Goal: Information Seeking & Learning: Compare options

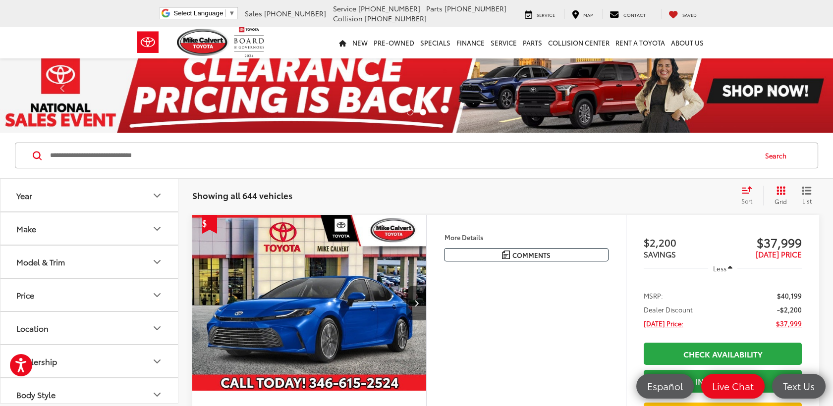
click at [142, 262] on button "Model & Trim" at bounding box center [89, 262] width 178 height 32
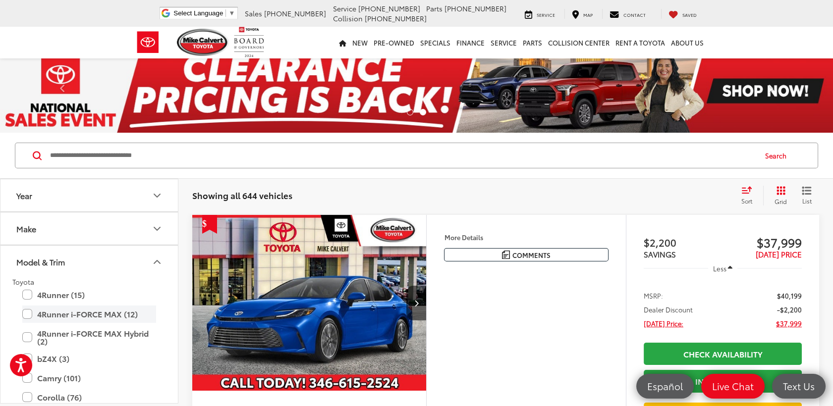
click at [28, 313] on label "4Runner i-FORCE MAX (12)" at bounding box center [89, 314] width 134 height 17
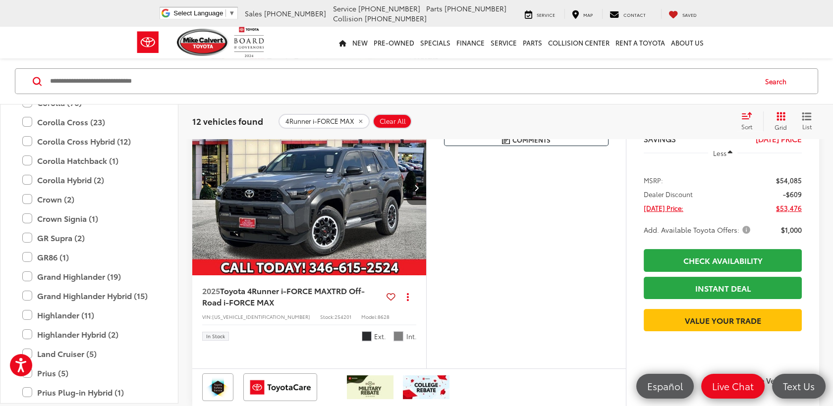
scroll to position [440, 0]
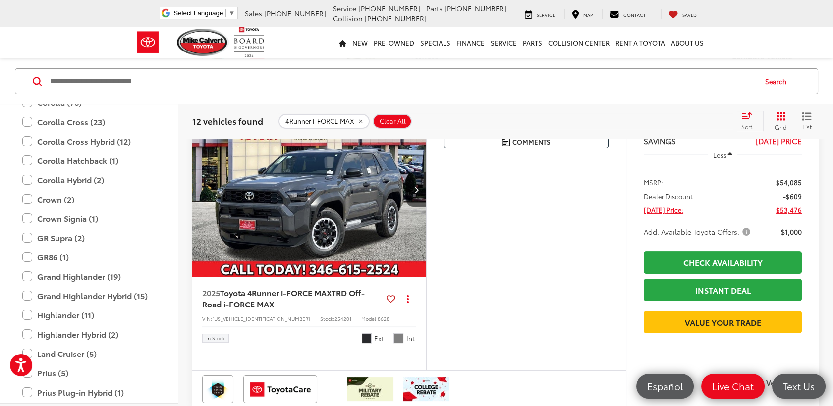
click at [297, 213] on img "2025 Toyota 4Runner i-FORCE MAX TRD Off-Road i-FORCE MAX 0" at bounding box center [309, 190] width 235 height 177
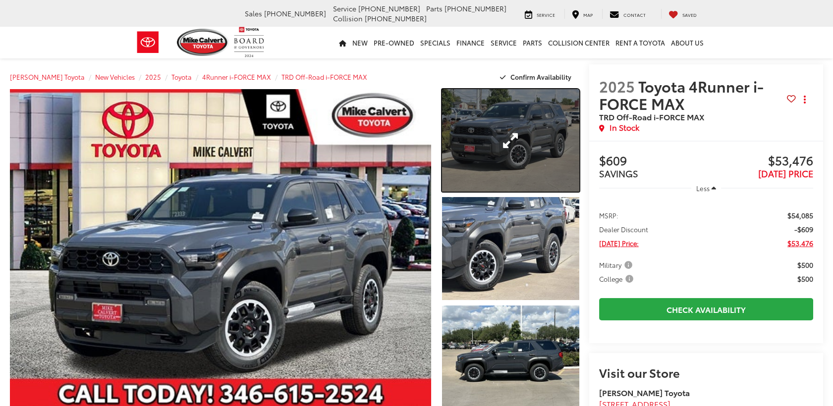
click at [485, 134] on link "Expand Photo 1" at bounding box center [510, 140] width 137 height 103
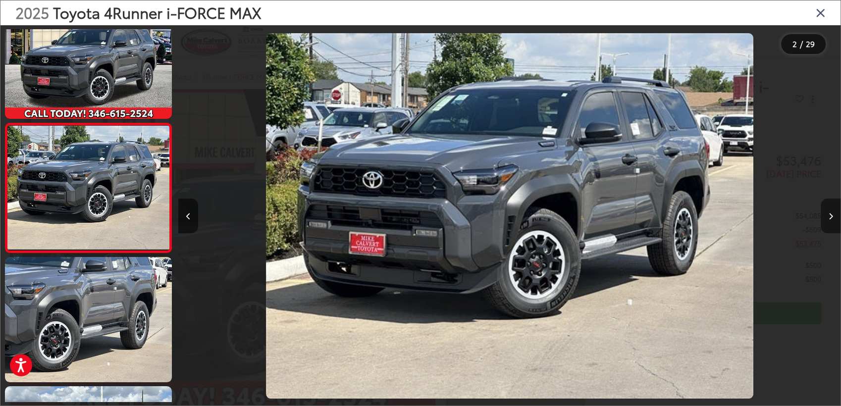
click at [832, 217] on icon "Next image" at bounding box center [831, 216] width 4 height 7
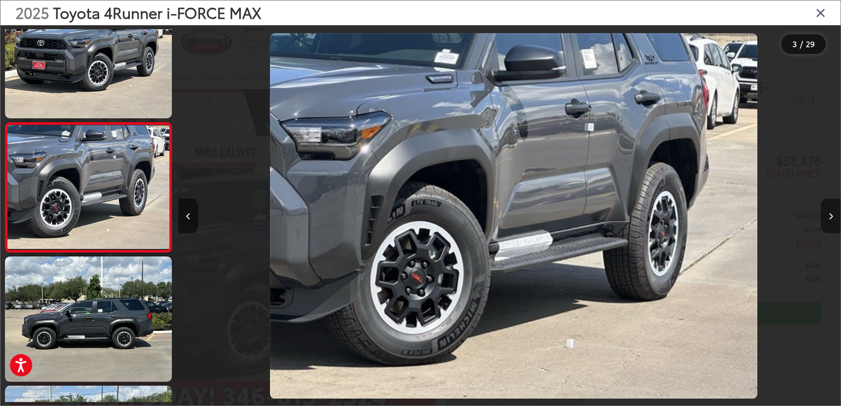
scroll to position [0, 1325]
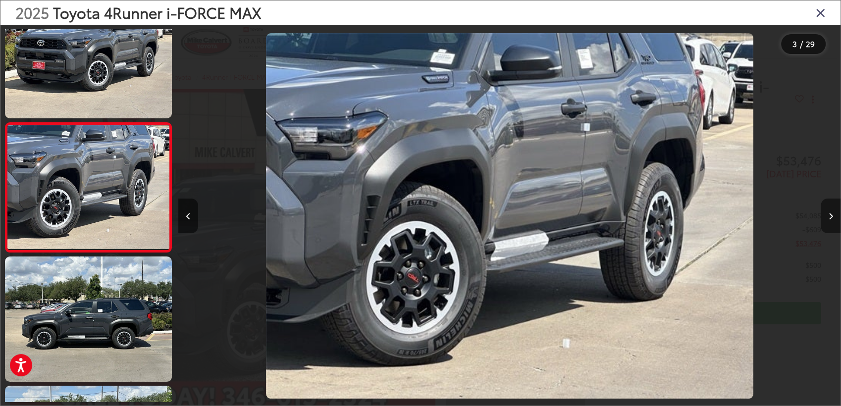
click at [832, 217] on icon "Next image" at bounding box center [831, 216] width 4 height 7
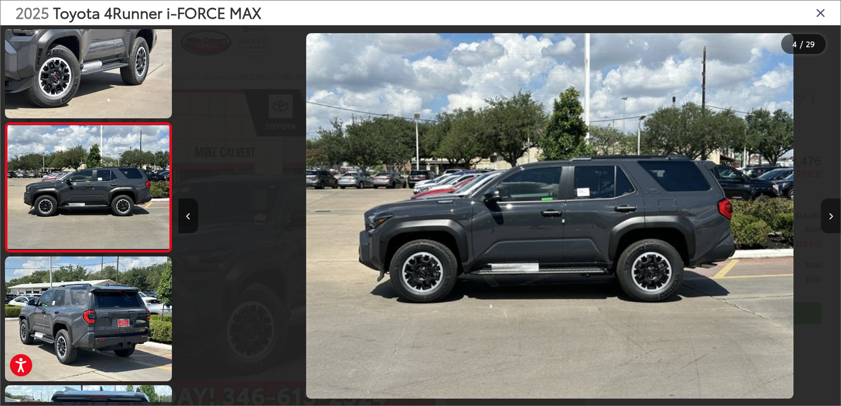
scroll to position [0, 1987]
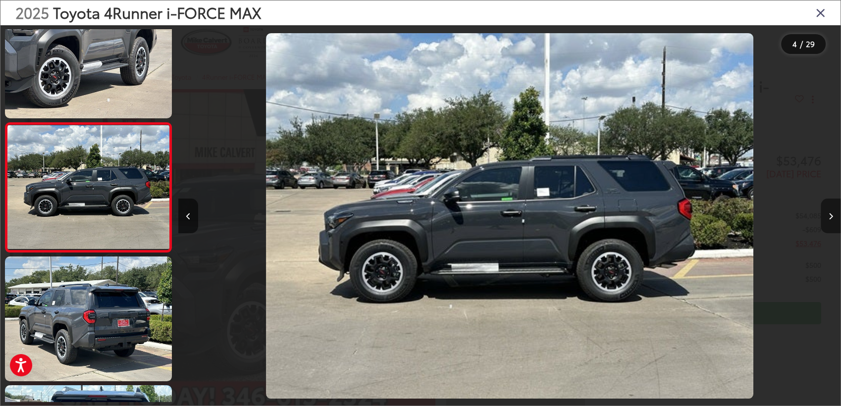
click at [832, 217] on icon "Next image" at bounding box center [831, 216] width 4 height 7
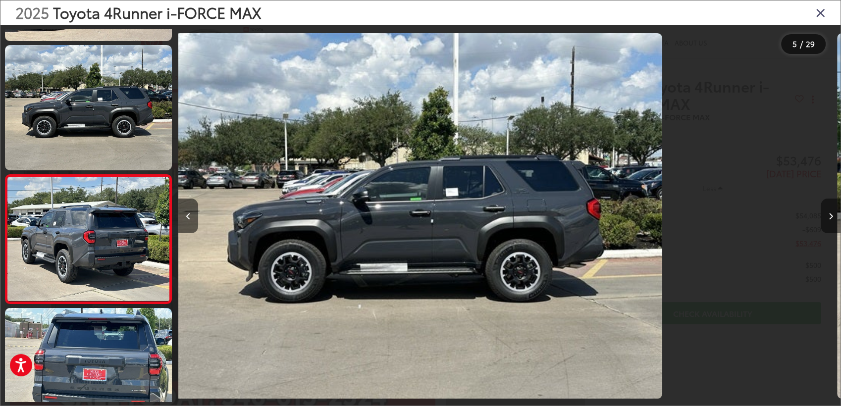
scroll to position [424, 0]
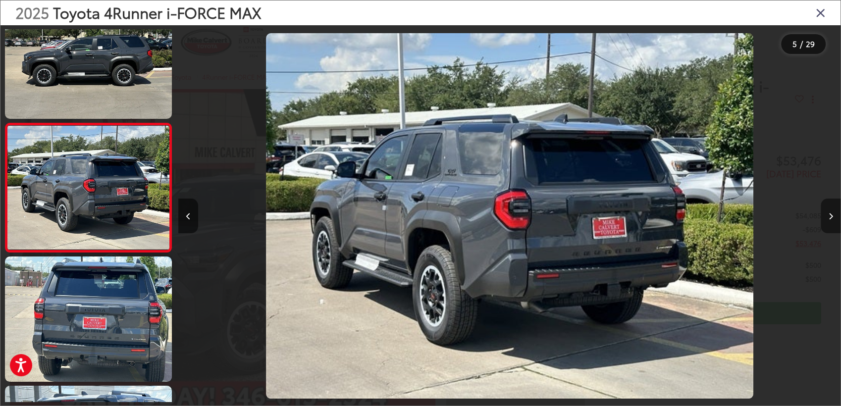
click at [832, 217] on icon "Next image" at bounding box center [831, 216] width 4 height 7
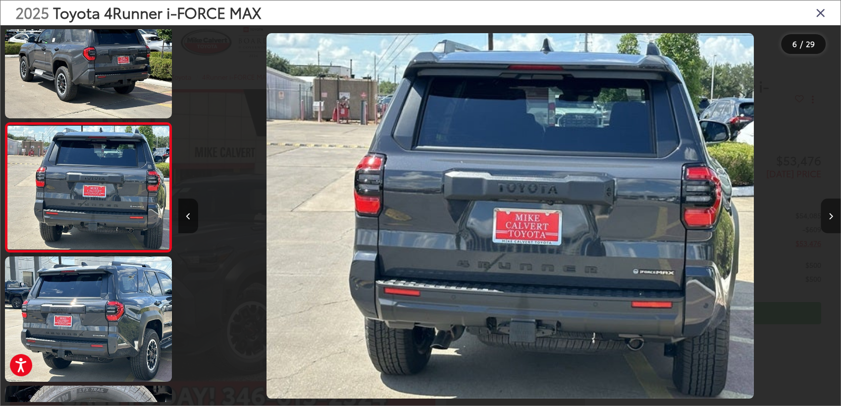
scroll to position [0, 3312]
click at [832, 217] on icon "Next image" at bounding box center [831, 216] width 4 height 7
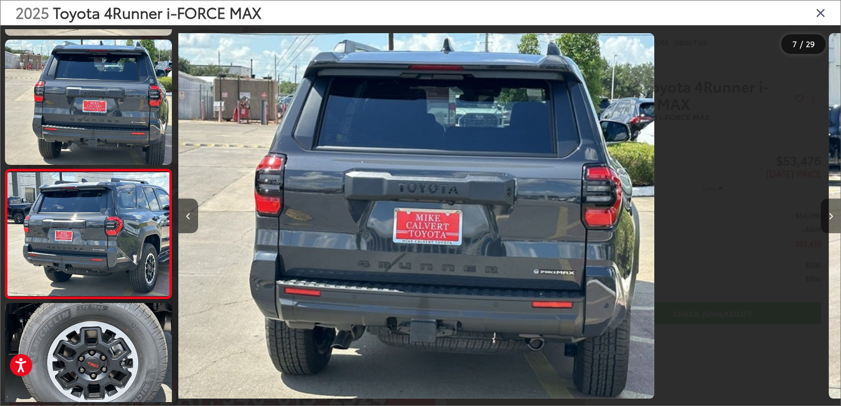
scroll to position [682, 0]
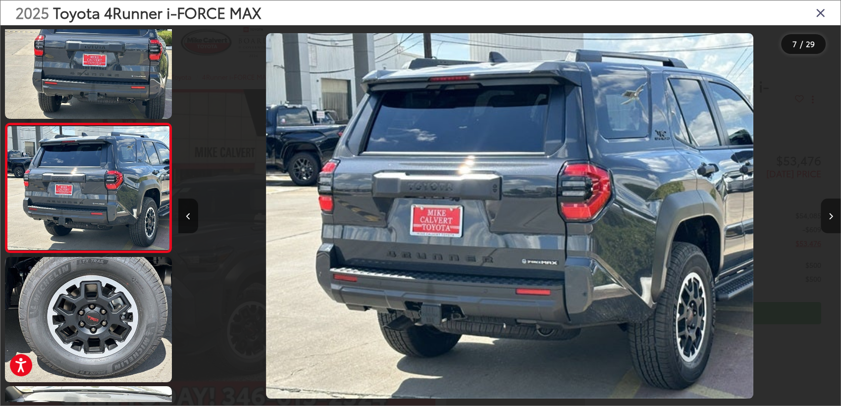
click at [832, 217] on icon "Next image" at bounding box center [831, 216] width 4 height 7
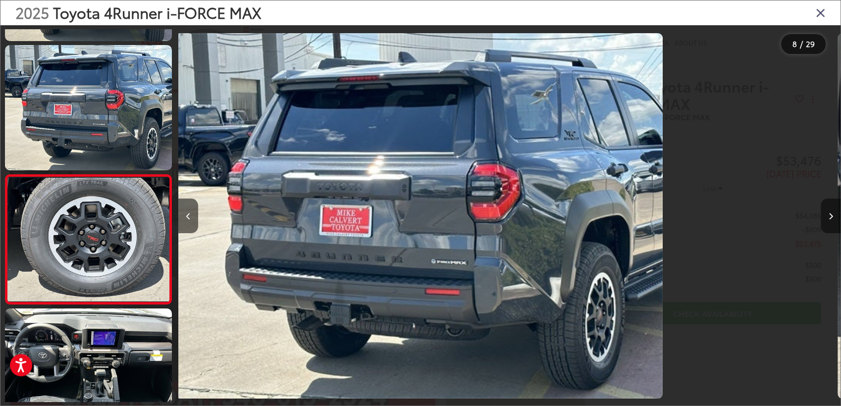
scroll to position [812, 0]
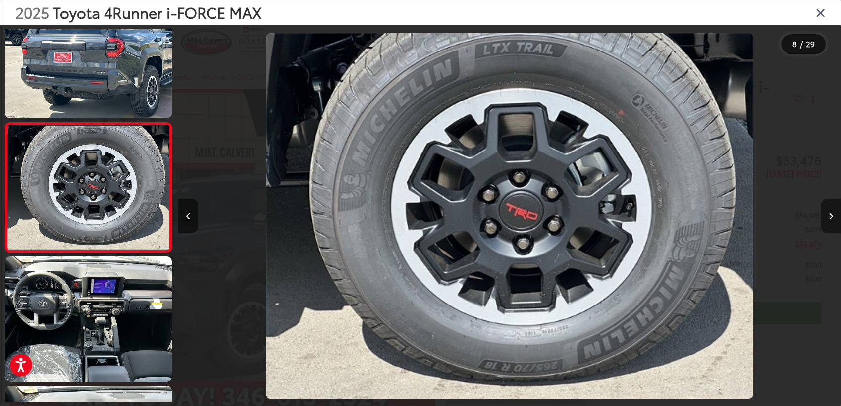
click at [832, 217] on icon "Next image" at bounding box center [831, 216] width 4 height 7
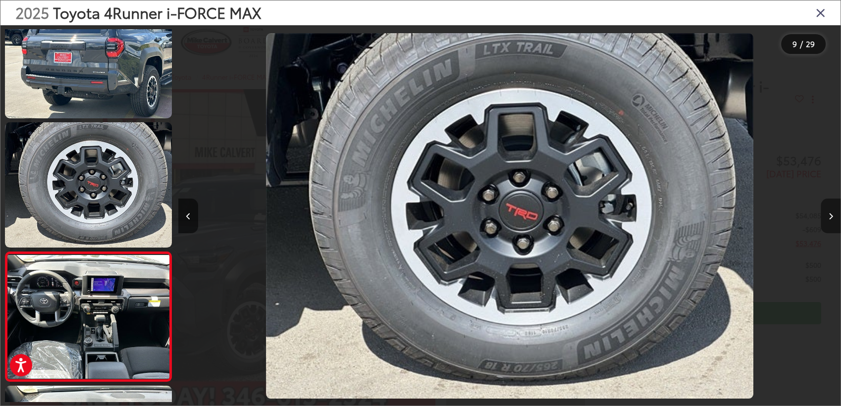
scroll to position [0, 4736]
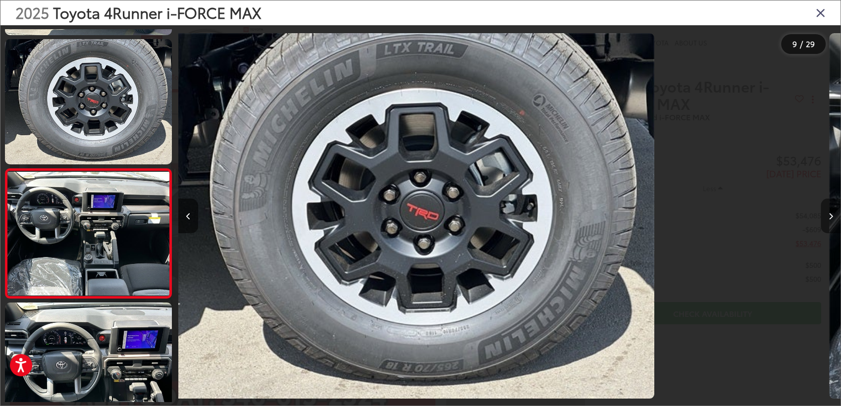
click at [832, 217] on icon "Next image" at bounding box center [831, 216] width 4 height 7
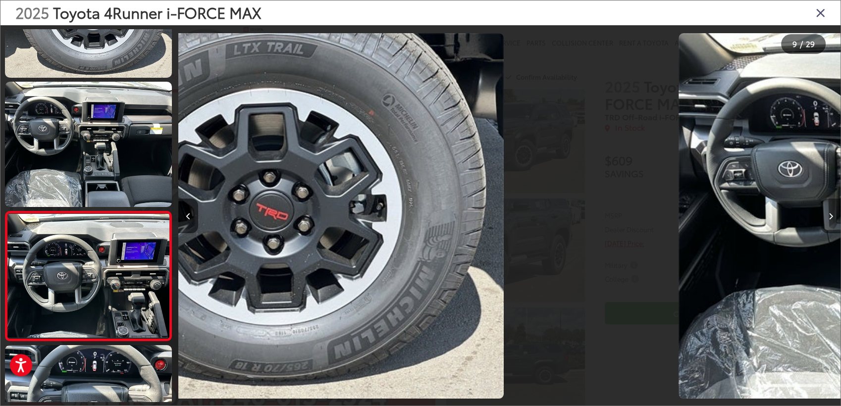
scroll to position [0, 0]
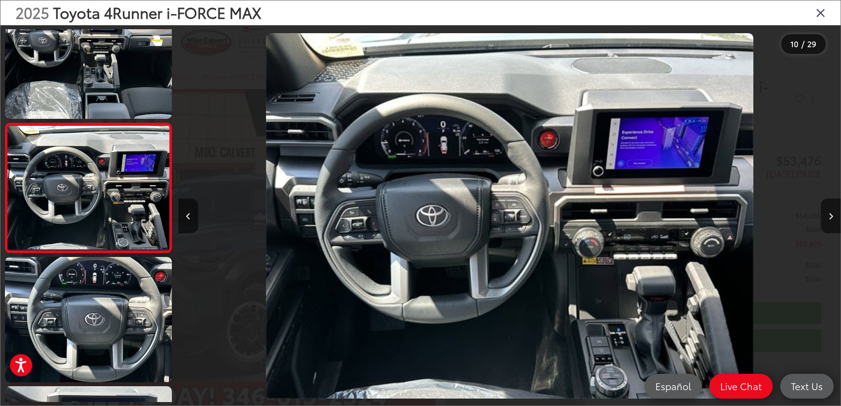
click at [821, 11] on icon "Close gallery" at bounding box center [821, 12] width 10 height 13
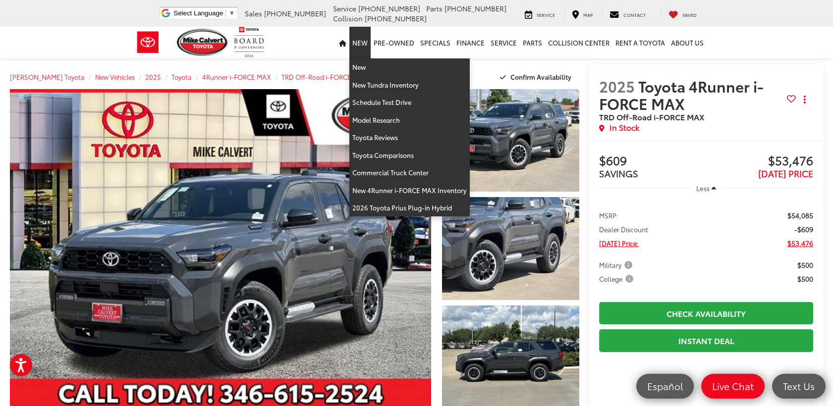
click at [361, 46] on link "New" at bounding box center [359, 43] width 21 height 32
click at [363, 69] on link "New" at bounding box center [409, 67] width 120 height 18
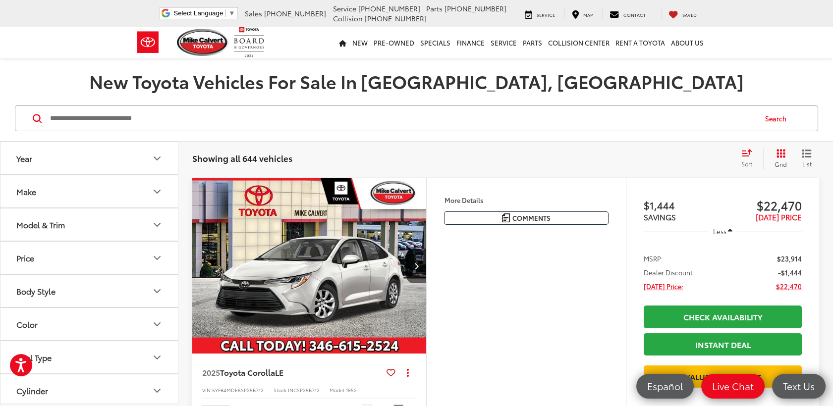
click at [106, 224] on button "Model & Trim" at bounding box center [89, 225] width 178 height 32
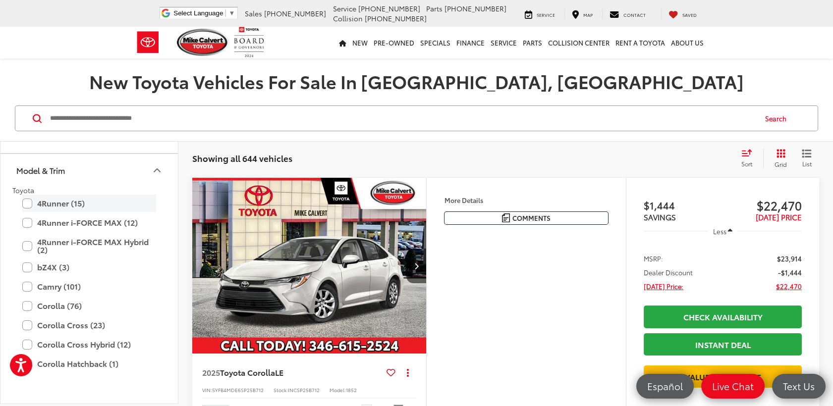
scroll to position [55, 0]
click at [49, 285] on label "Camry (101)" at bounding box center [89, 286] width 134 height 17
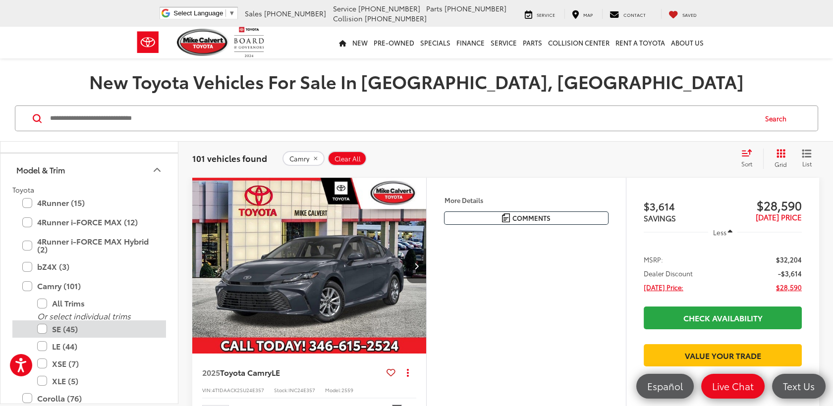
scroll to position [110, 0]
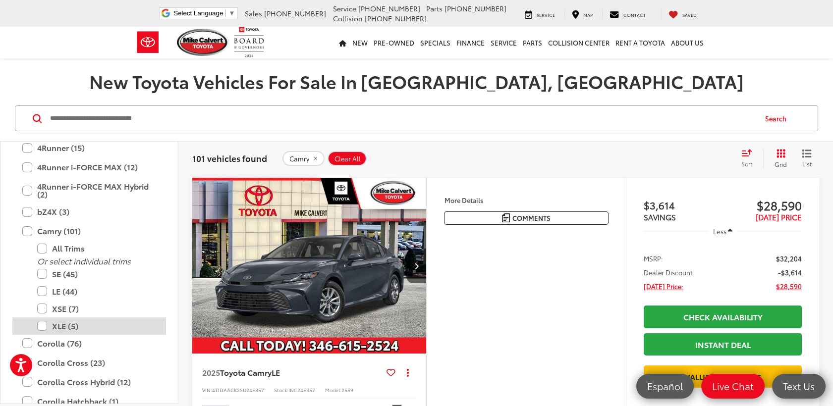
click at [60, 323] on label "XLE (5)" at bounding box center [96, 326] width 119 height 17
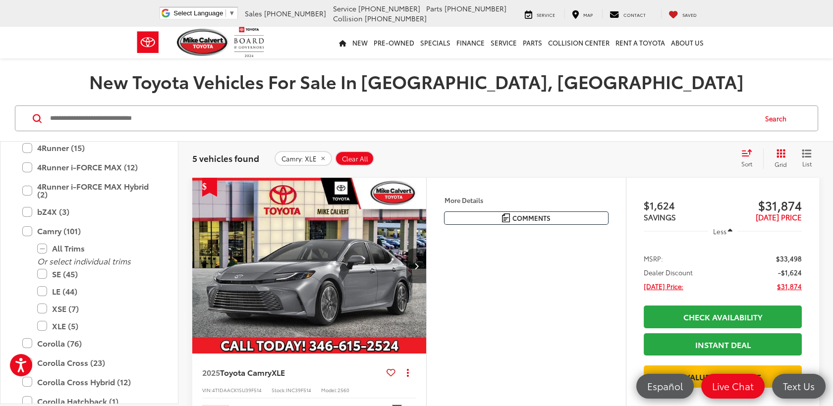
click at [293, 262] on img "2025 Toyota Camry XLE 0" at bounding box center [309, 266] width 235 height 177
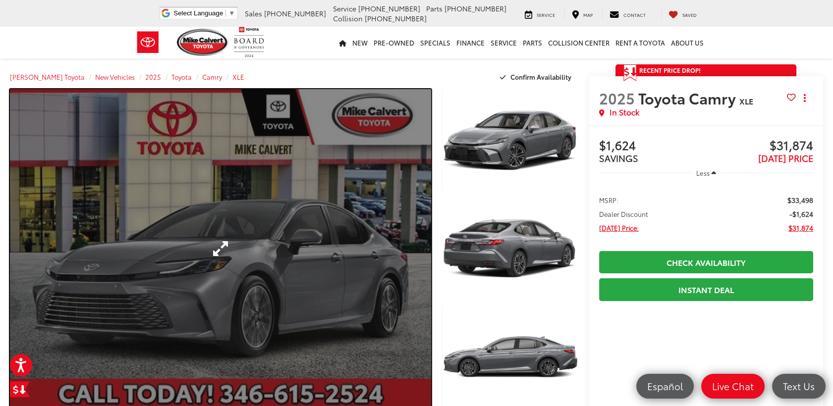
click at [295, 260] on link "Expand Photo 0" at bounding box center [220, 248] width 421 height 319
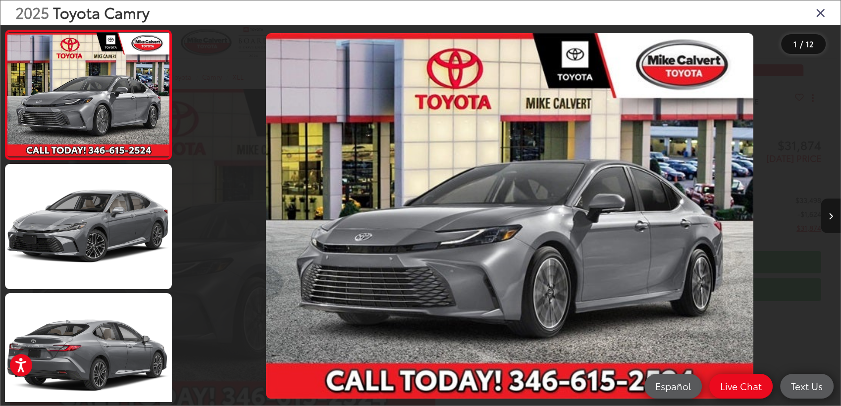
click at [833, 215] on button "Next image" at bounding box center [831, 216] width 20 height 35
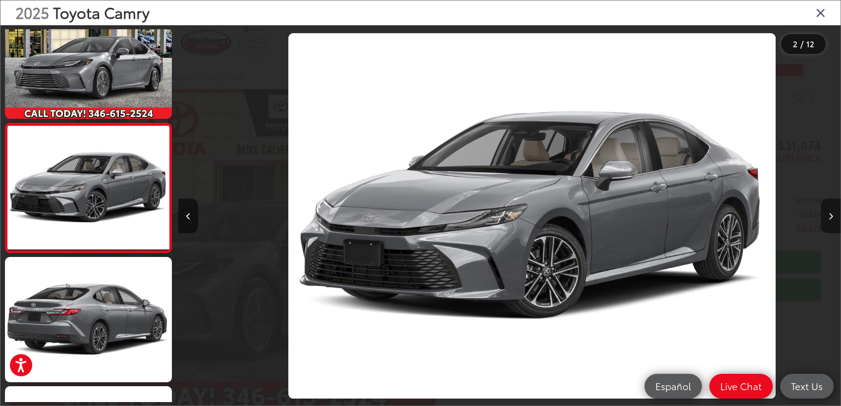
scroll to position [0, 662]
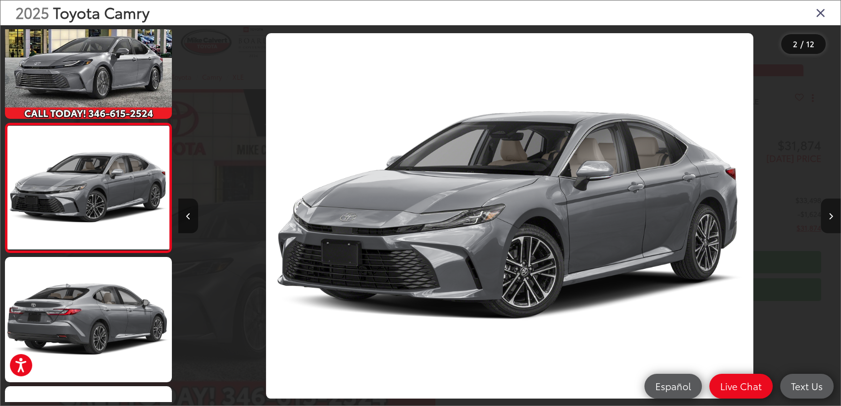
click at [831, 216] on icon "Next image" at bounding box center [831, 216] width 4 height 7
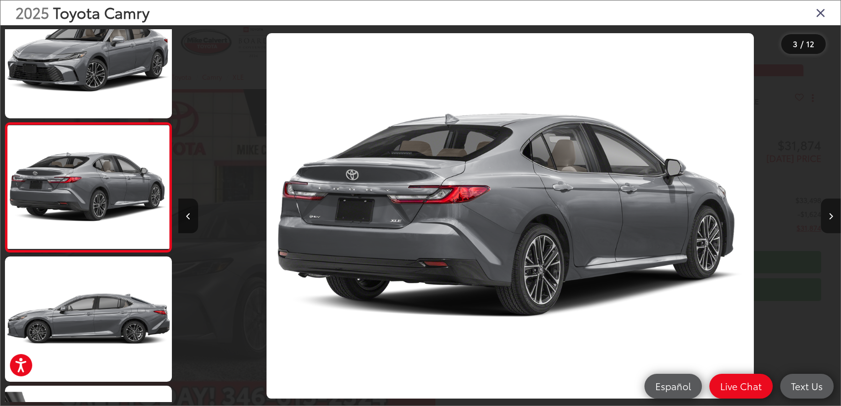
scroll to position [0, 1325]
click at [831, 216] on icon "Next image" at bounding box center [831, 216] width 4 height 7
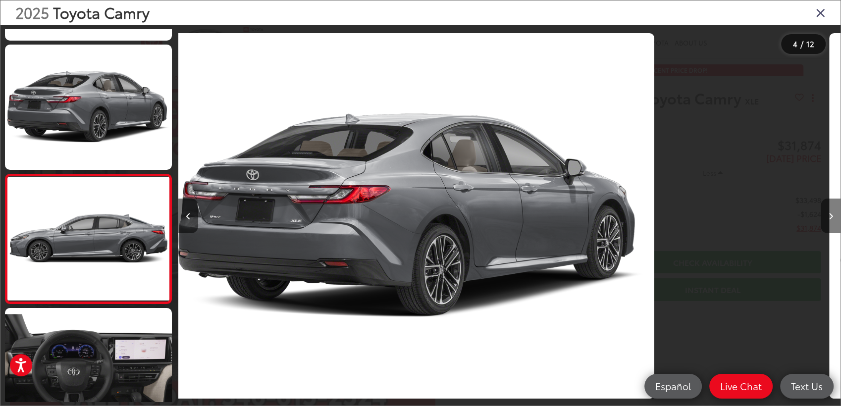
scroll to position [295, 0]
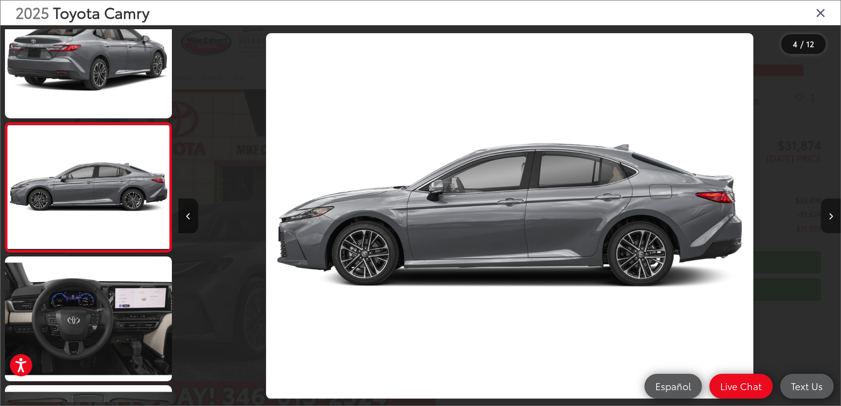
click at [831, 216] on icon "Next image" at bounding box center [831, 216] width 4 height 7
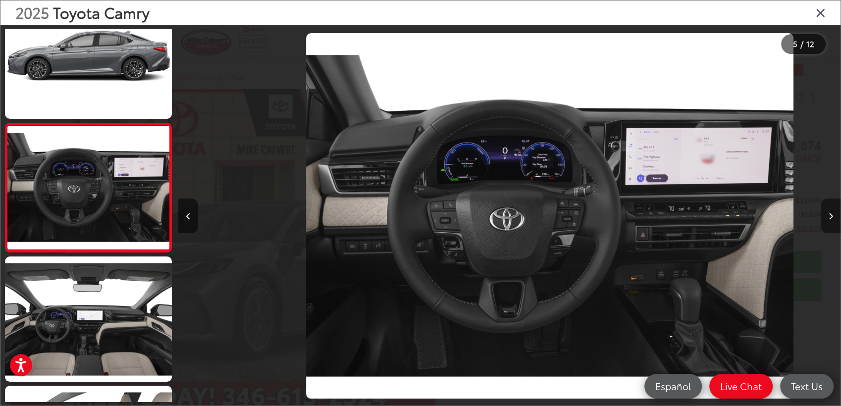
scroll to position [0, 2650]
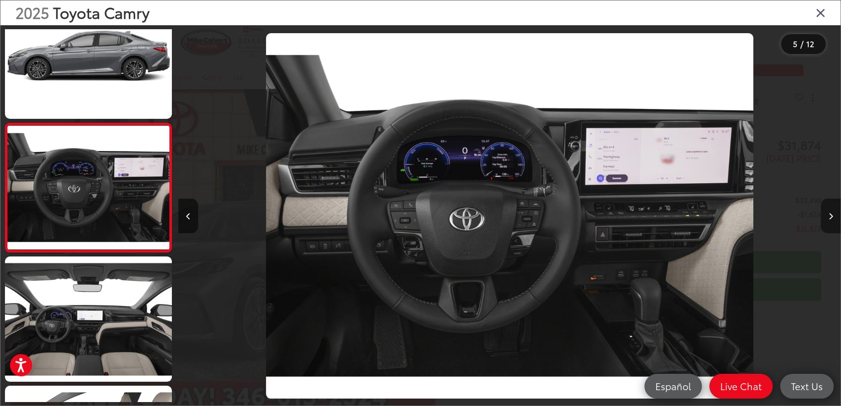
click at [831, 216] on icon "Next image" at bounding box center [831, 216] width 4 height 7
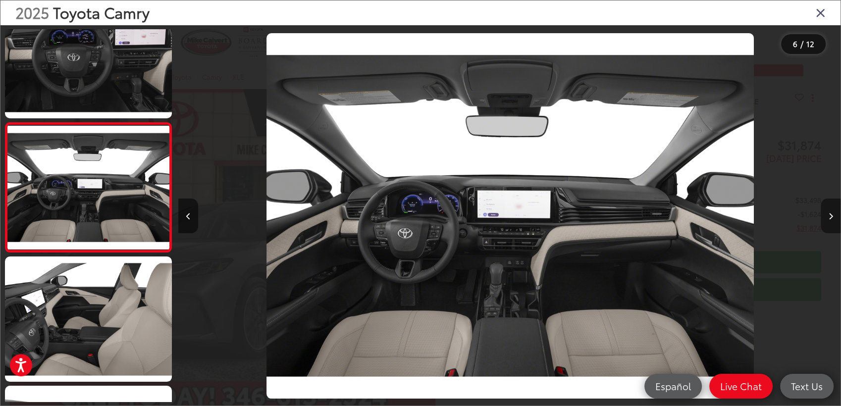
scroll to position [0, 3312]
click at [831, 216] on icon "Next image" at bounding box center [831, 216] width 4 height 7
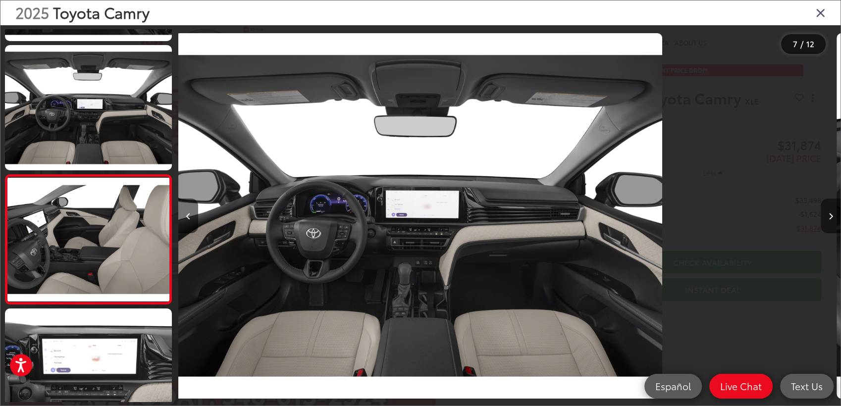
scroll to position [682, 0]
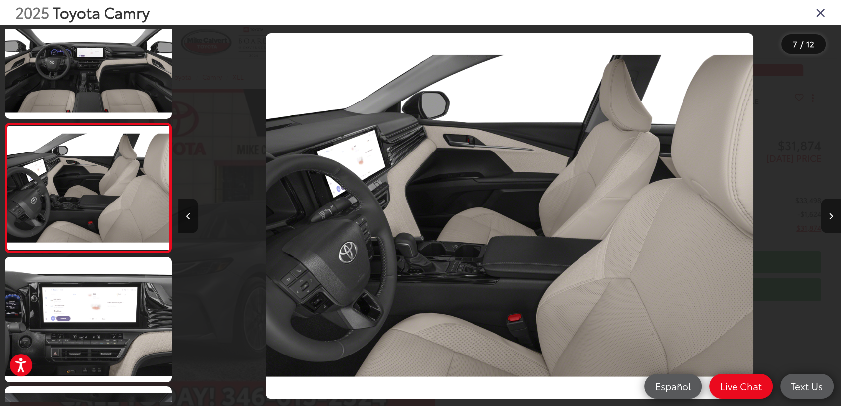
click at [831, 216] on icon "Next image" at bounding box center [831, 216] width 4 height 7
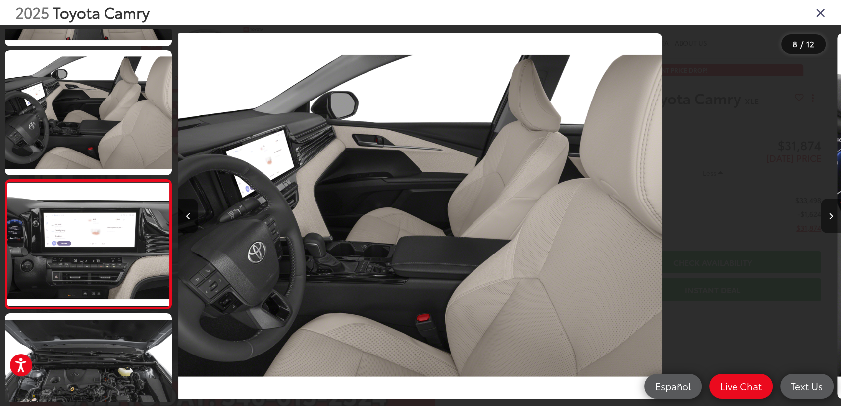
scroll to position [0, 0]
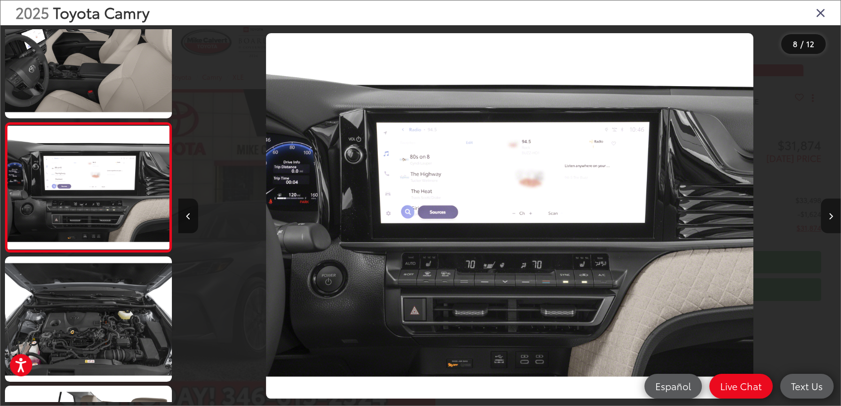
click at [831, 216] on icon "Next image" at bounding box center [831, 216] width 4 height 7
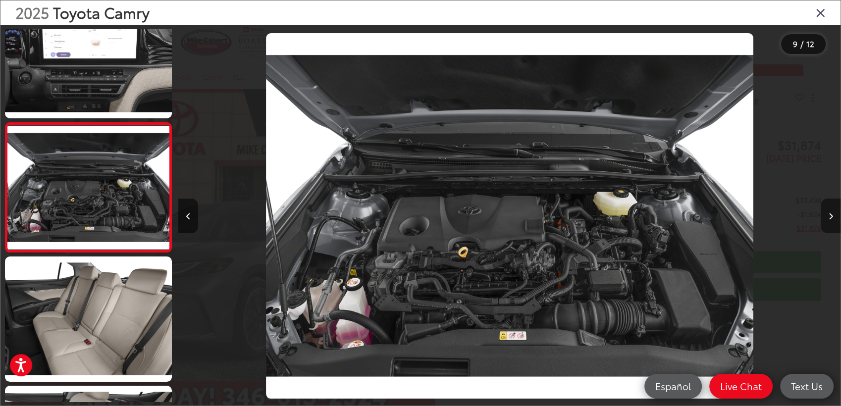
click at [831, 216] on icon "Next image" at bounding box center [831, 216] width 4 height 7
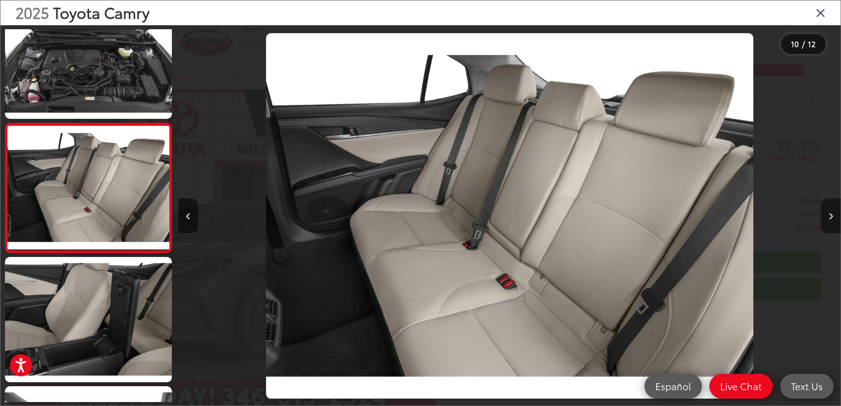
click at [831, 216] on icon "Next image" at bounding box center [831, 216] width 4 height 7
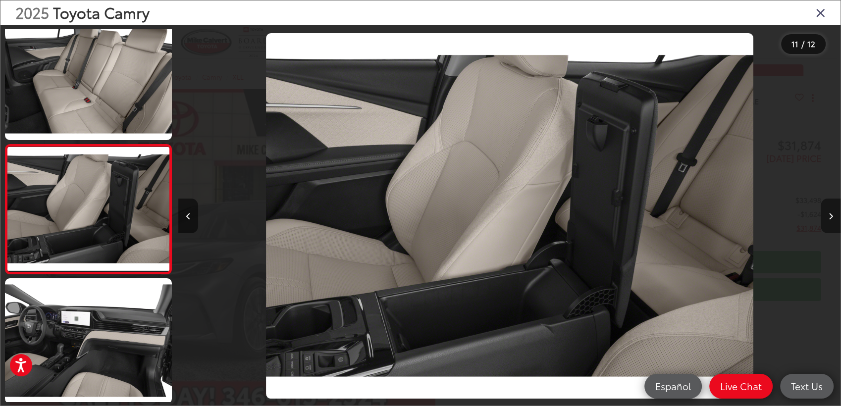
click at [831, 216] on icon "Next image" at bounding box center [831, 216] width 4 height 7
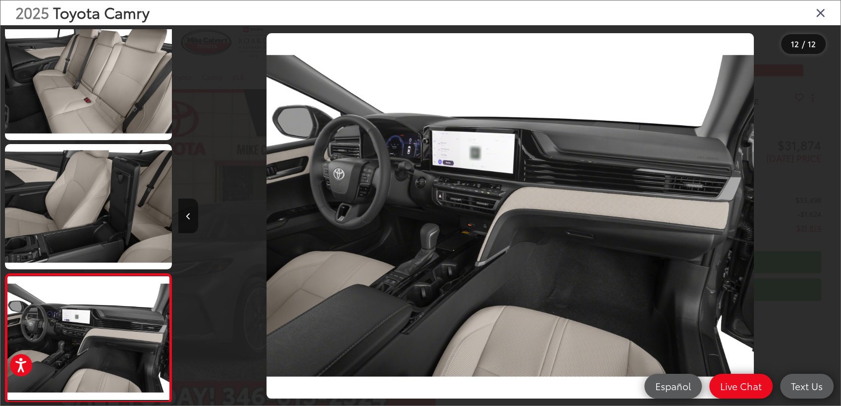
click at [831, 216] on div at bounding box center [758, 216] width 166 height 382
click at [820, 11] on icon "Close gallery" at bounding box center [821, 12] width 10 height 13
